Goal: Information Seeking & Learning: Check status

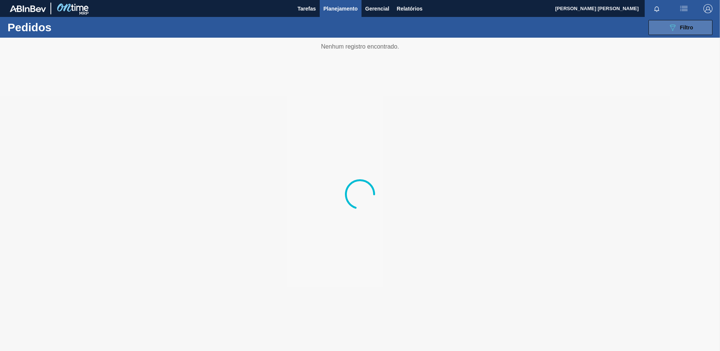
click at [661, 29] on button "089F7B8B-B2A5-4AFE-B5C0-19BA573D28AC Filtro" at bounding box center [680, 27] width 64 height 15
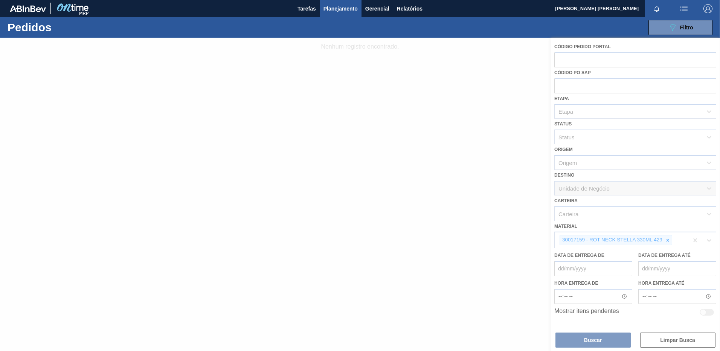
click at [704, 247] on div at bounding box center [360, 194] width 720 height 313
click at [694, 240] on div at bounding box center [360, 194] width 720 height 313
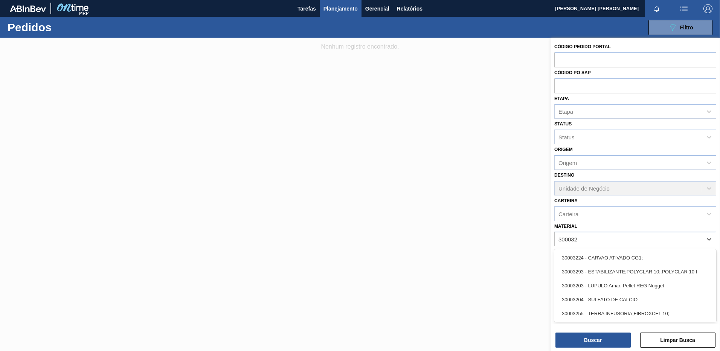
type input "300032"
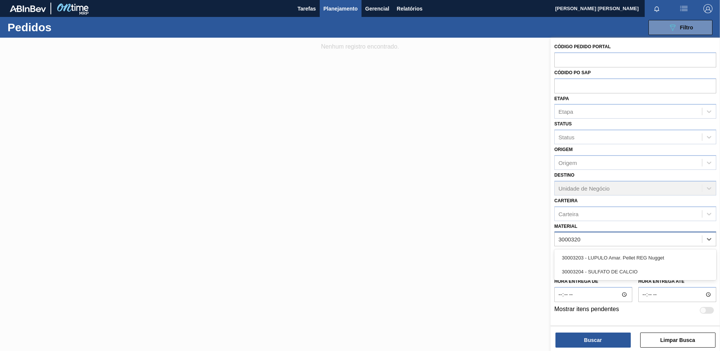
type input "30003203"
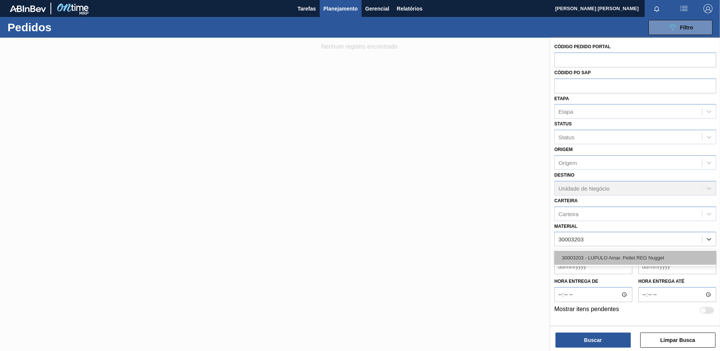
click at [588, 257] on div "30003203 - LUPULO Amar. Pellet REG Nugget" at bounding box center [635, 258] width 162 height 14
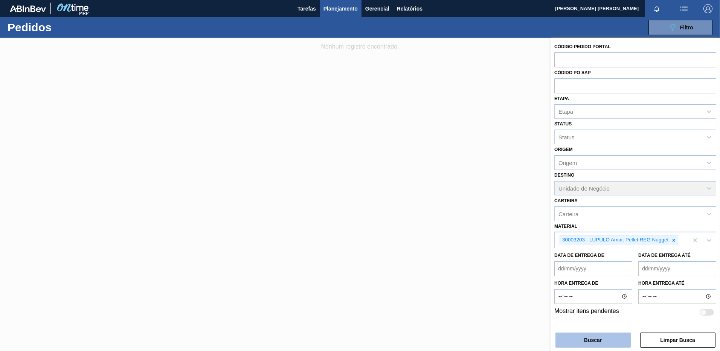
click at [601, 341] on button "Buscar" at bounding box center [592, 339] width 75 height 15
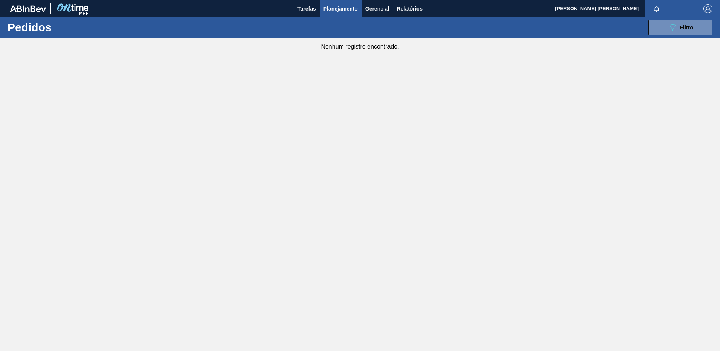
click at [339, 8] on span "Planejamento" at bounding box center [340, 8] width 34 height 9
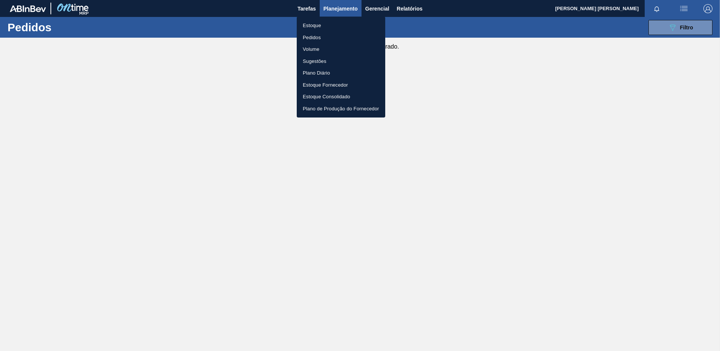
click at [313, 40] on li "Pedidos" at bounding box center [341, 38] width 88 height 12
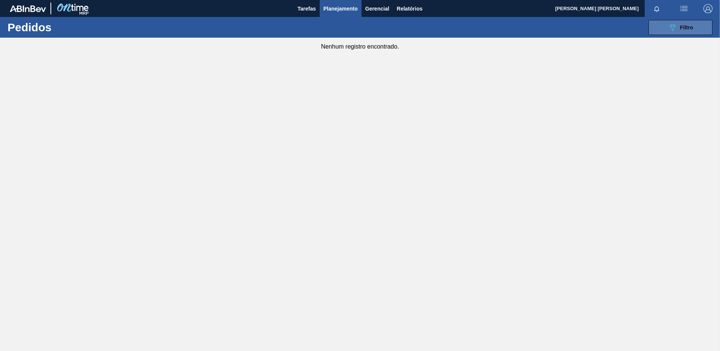
click at [699, 21] on button "089F7B8B-B2A5-4AFE-B5C0-19BA573D28AC Filtro" at bounding box center [680, 27] width 64 height 15
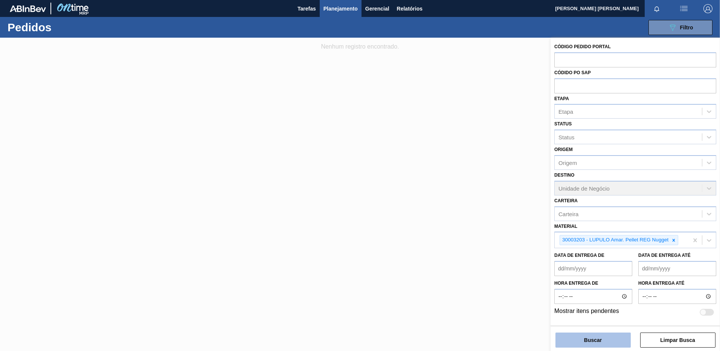
click at [596, 334] on button "Buscar" at bounding box center [592, 339] width 75 height 15
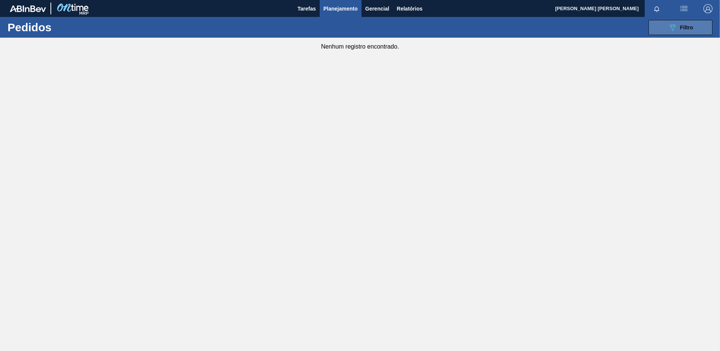
click at [683, 25] on span "Filtro" at bounding box center [686, 27] width 13 height 6
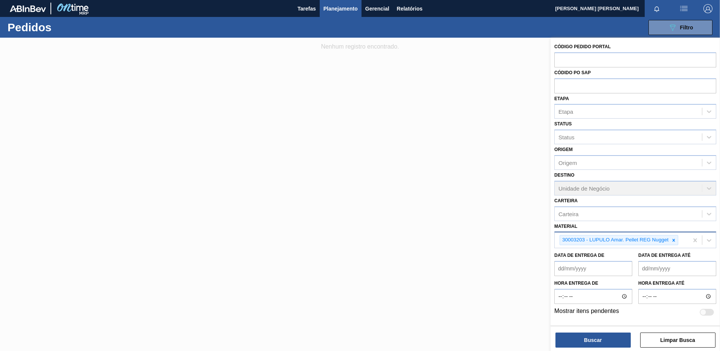
click at [580, 239] on div "30003203 - LUPULO Amar. Pellet REG Nugget" at bounding box center [615, 239] width 110 height 9
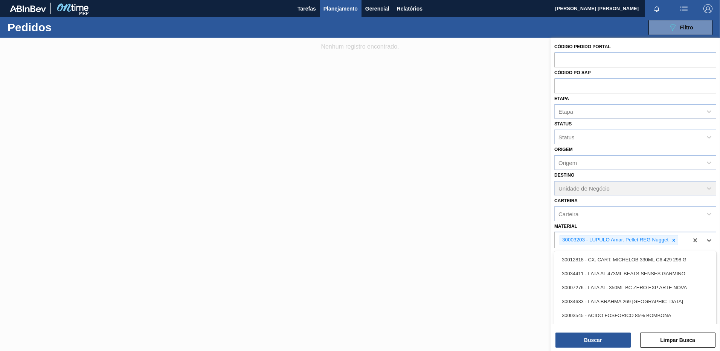
click at [327, 4] on span "Planejamento" at bounding box center [340, 8] width 34 height 9
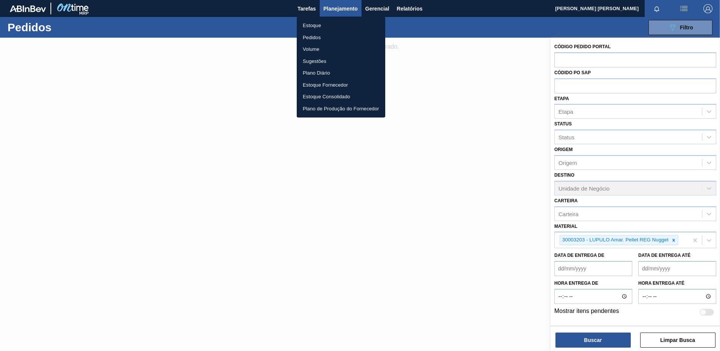
click at [309, 22] on li "Estoque" at bounding box center [341, 26] width 88 height 12
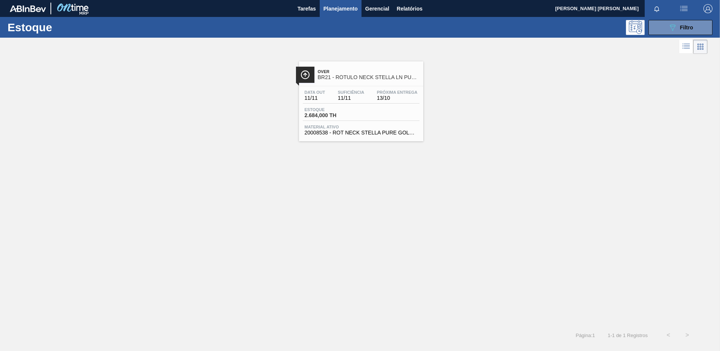
click at [380, 98] on span "13/10" at bounding box center [397, 98] width 41 height 6
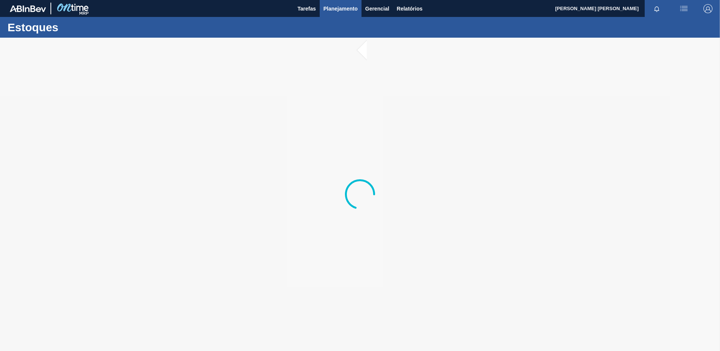
click at [357, 10] on span "Planejamento" at bounding box center [340, 8] width 34 height 9
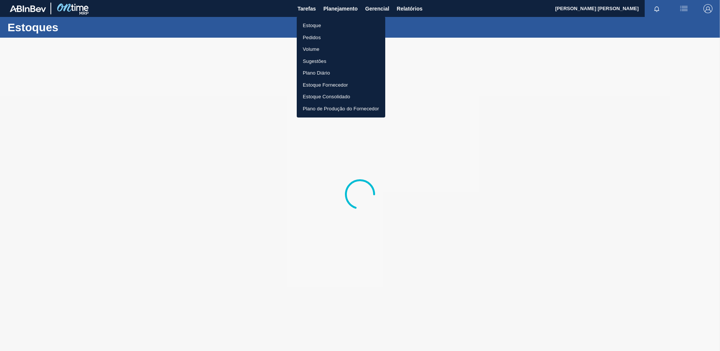
click at [344, 21] on li "Estoque" at bounding box center [341, 26] width 88 height 12
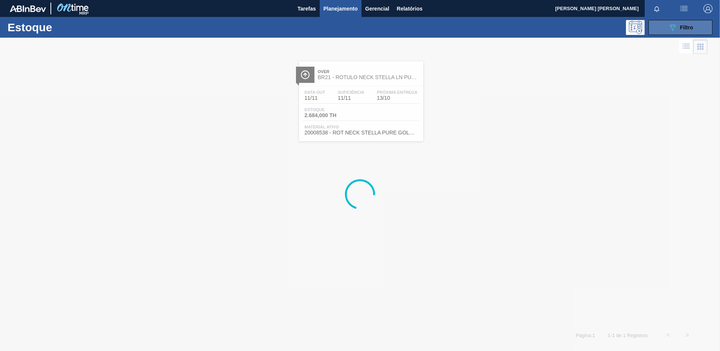
click at [697, 21] on button "089F7B8B-B2A5-4AFE-B5C0-19BA573D28AC Filtro" at bounding box center [680, 27] width 64 height 15
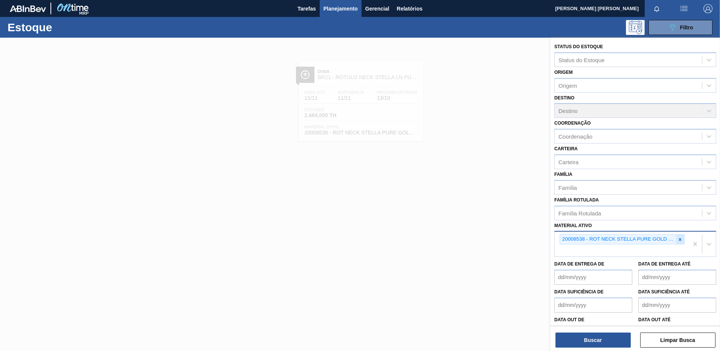
click at [682, 237] on div at bounding box center [680, 239] width 8 height 9
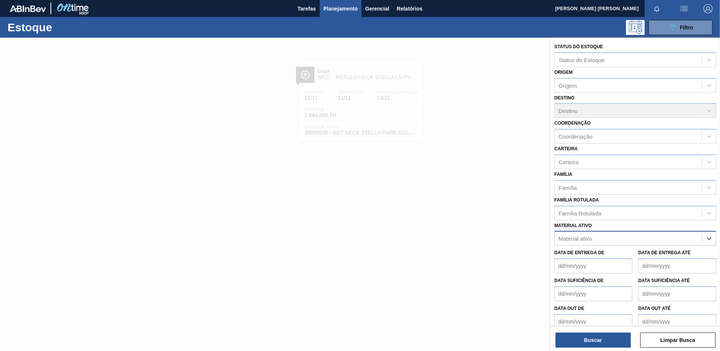
click at [680, 238] on div "Material ativo" at bounding box center [628, 238] width 147 height 11
type ativo "30003203"
click at [650, 253] on div "30003203 - LUPULO Amar. Pellet REG Nugget" at bounding box center [635, 257] width 162 height 14
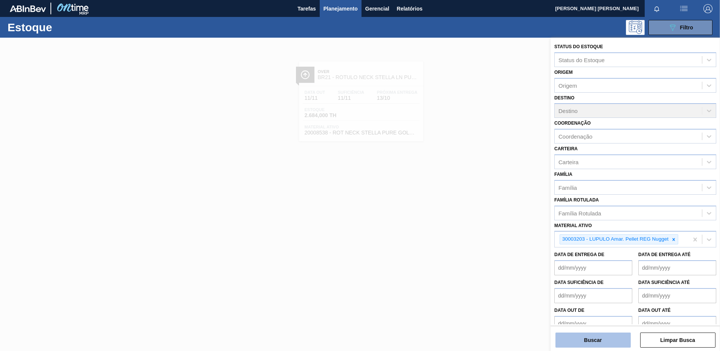
click at [578, 343] on button "Buscar" at bounding box center [592, 339] width 75 height 15
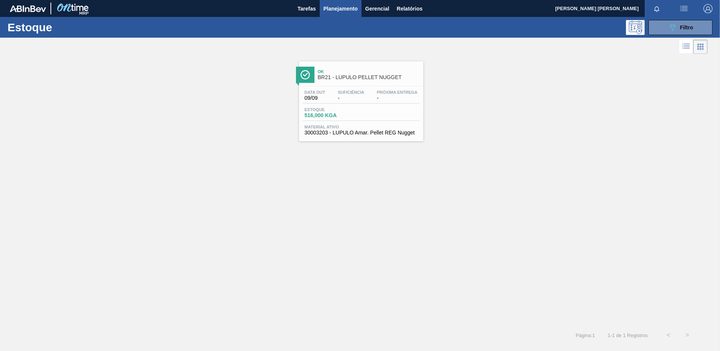
click at [388, 104] on div "Data out 09/09 Suficiência - Próxima Entrega - Estoque 516,000 KGA Material ati…" at bounding box center [361, 111] width 124 height 51
